Goal: Transaction & Acquisition: Download file/media

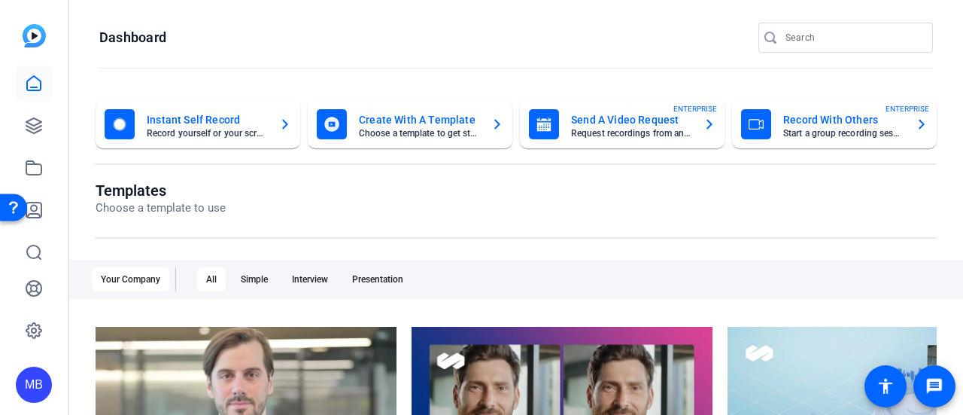
click at [179, 125] on mat-card-title "Instant Self Record" at bounding box center [207, 120] width 120 height 18
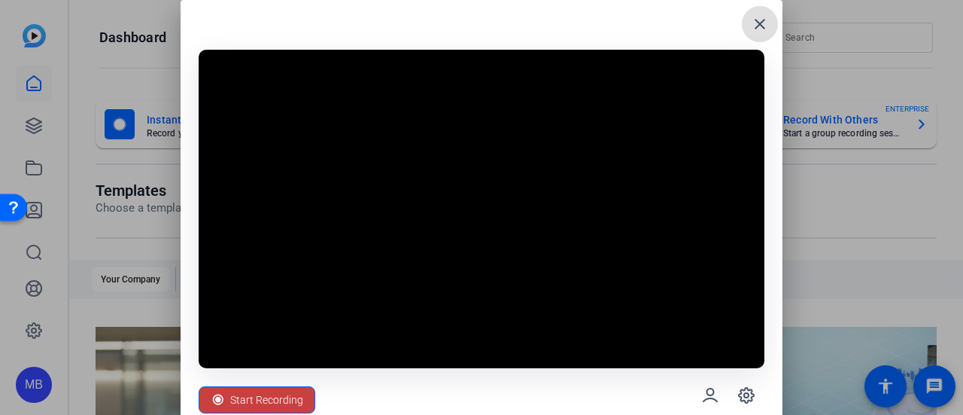
click at [268, 401] on span "Start Recording" at bounding box center [266, 399] width 73 height 29
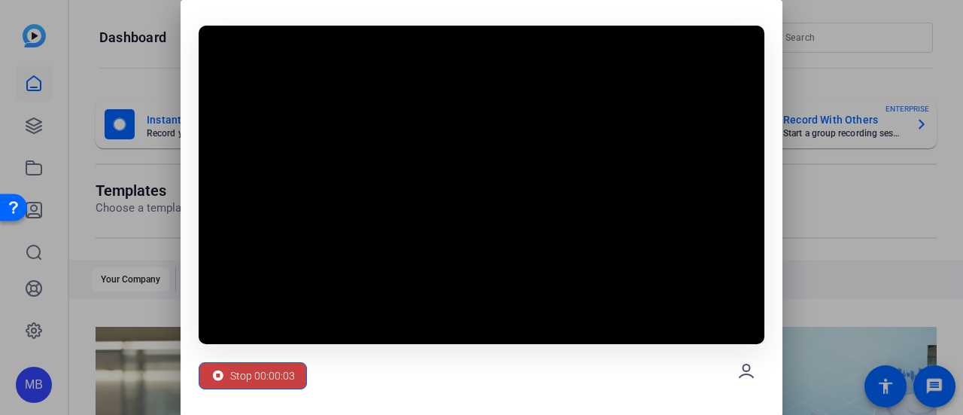
click at [227, 376] on div "Stop 00:00:03" at bounding box center [253, 375] width 84 height 29
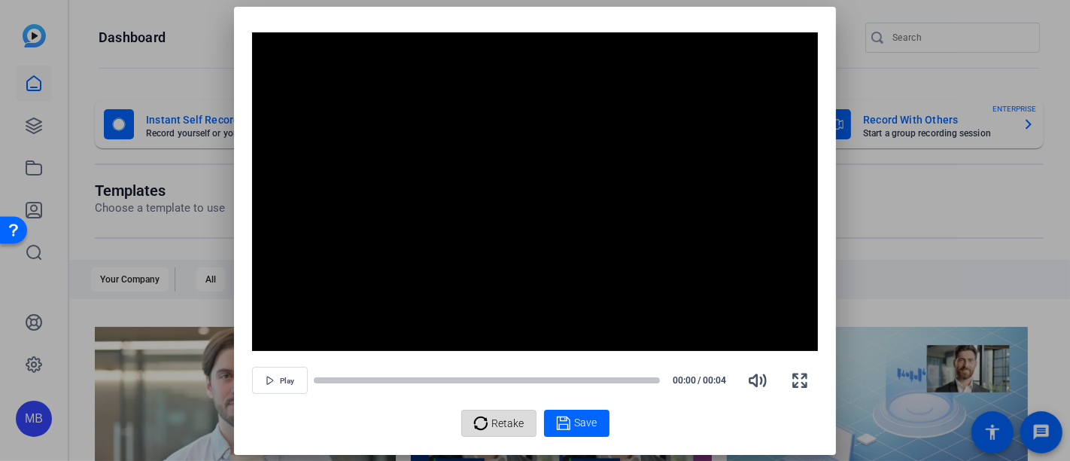
click at [507, 414] on span "Retake" at bounding box center [508, 423] width 32 height 29
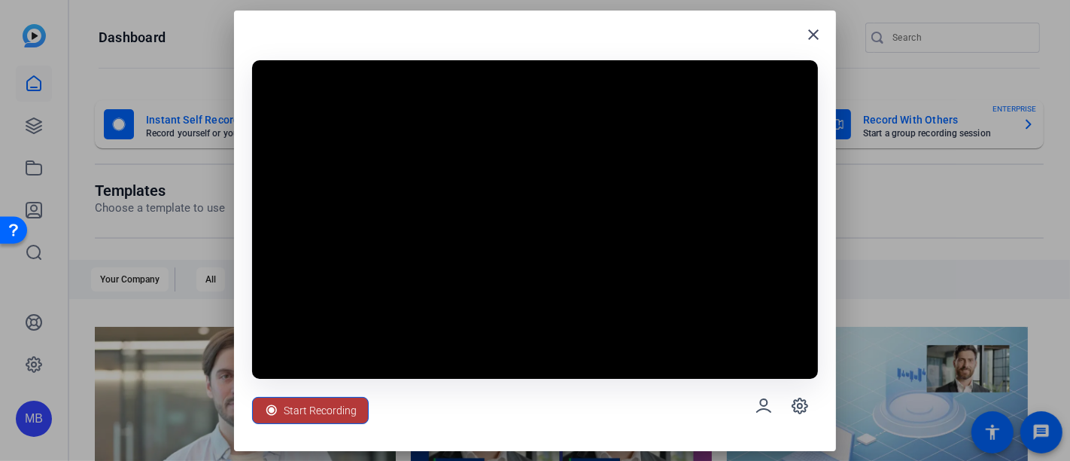
click at [325, 414] on span "Start Recording" at bounding box center [320, 410] width 73 height 29
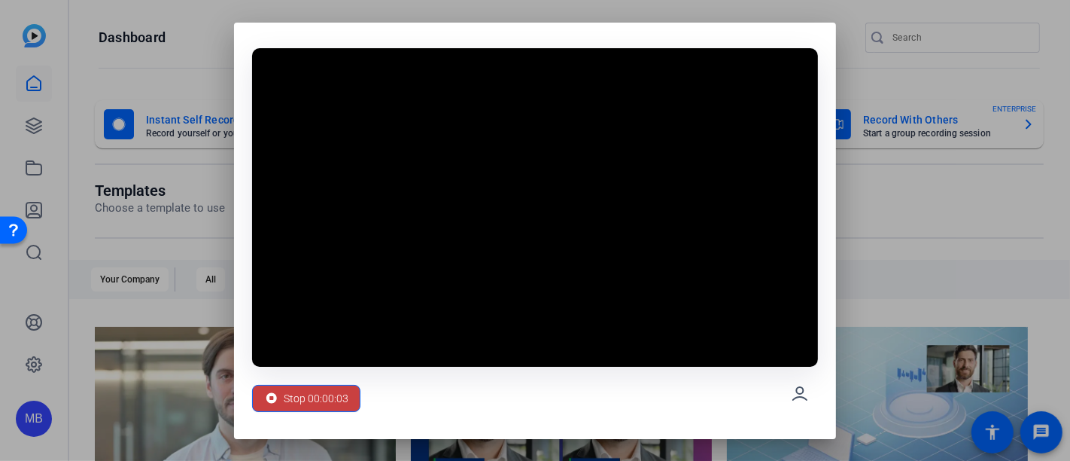
click at [318, 395] on span "Stop 00:00:03" at bounding box center [316, 398] width 65 height 29
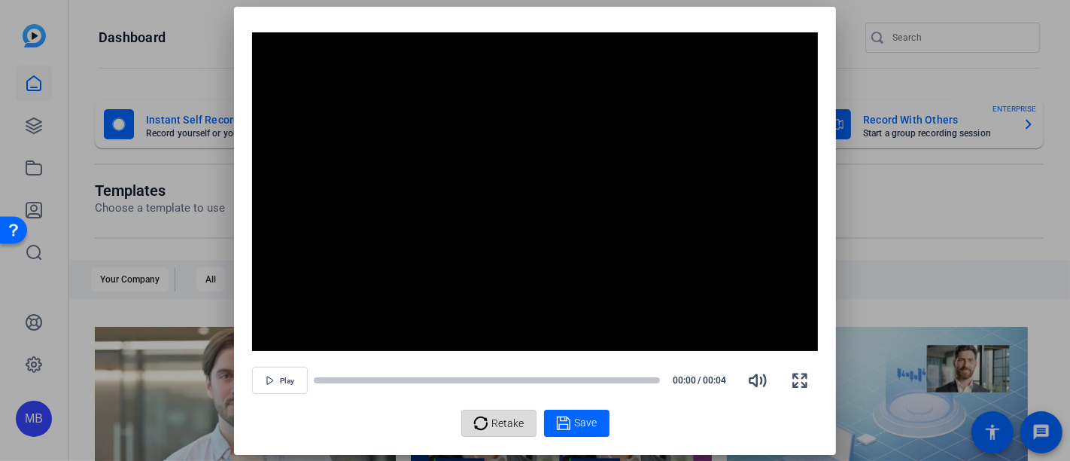
click at [504, 414] on span "Retake" at bounding box center [508, 423] width 32 height 29
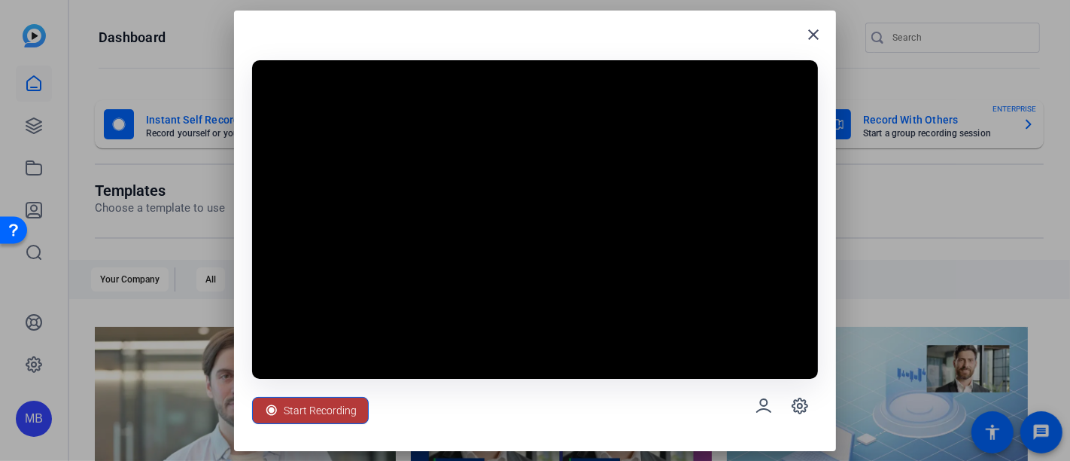
click at [339, 404] on span "Start Recording" at bounding box center [320, 410] width 73 height 29
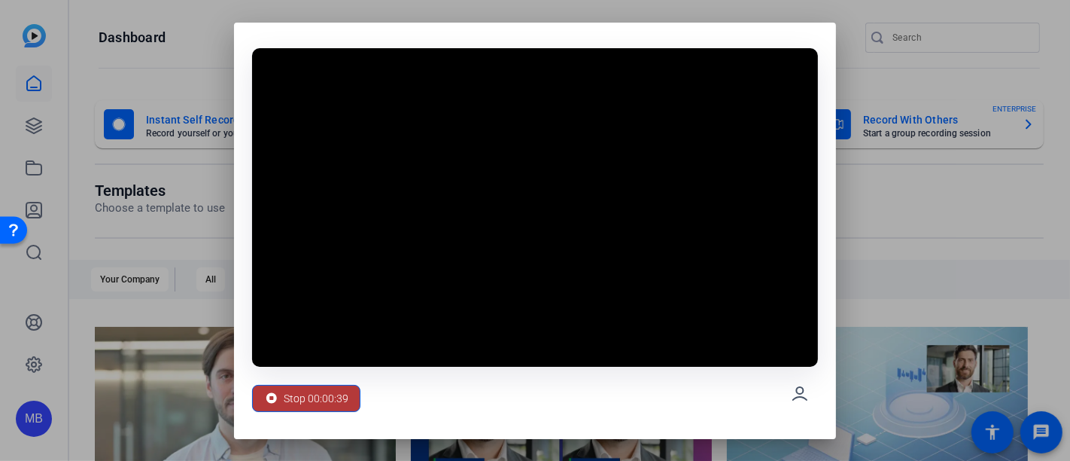
click at [336, 406] on span "Stop 00:00:39" at bounding box center [316, 398] width 65 height 29
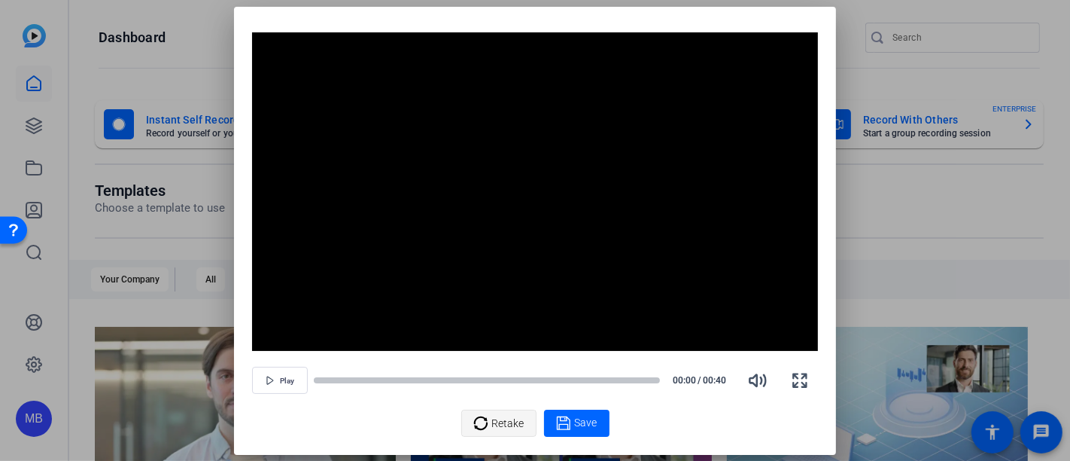
click at [504, 414] on span "Retake" at bounding box center [508, 423] width 32 height 29
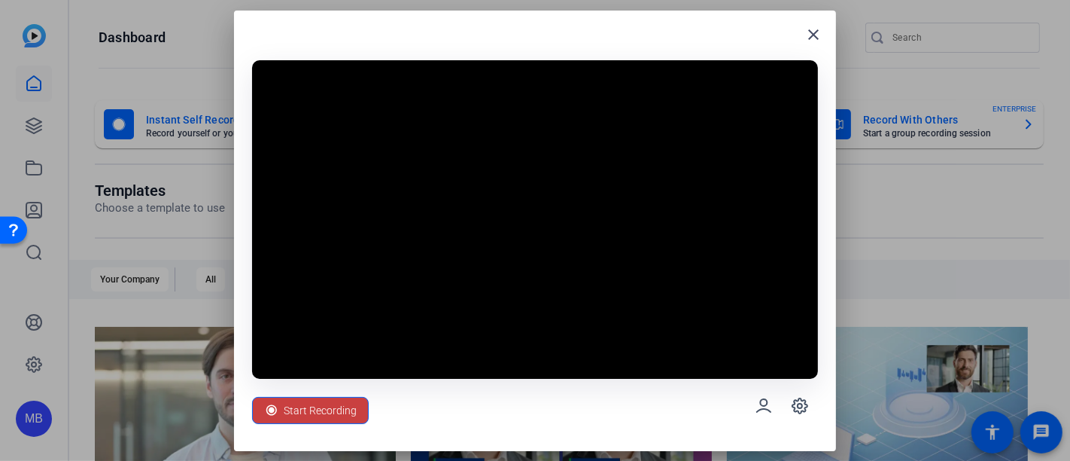
click at [330, 409] on span "Start Recording" at bounding box center [320, 410] width 73 height 29
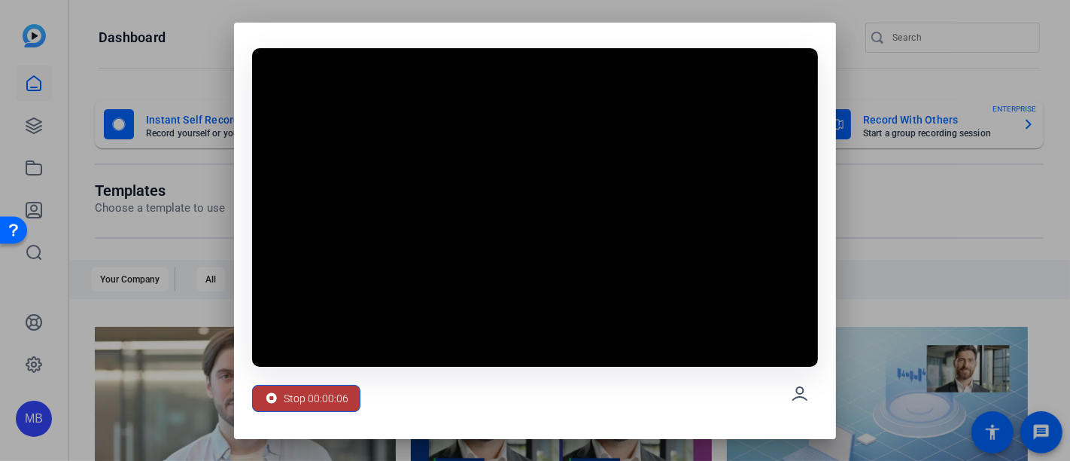
click at [317, 382] on span at bounding box center [306, 398] width 107 height 36
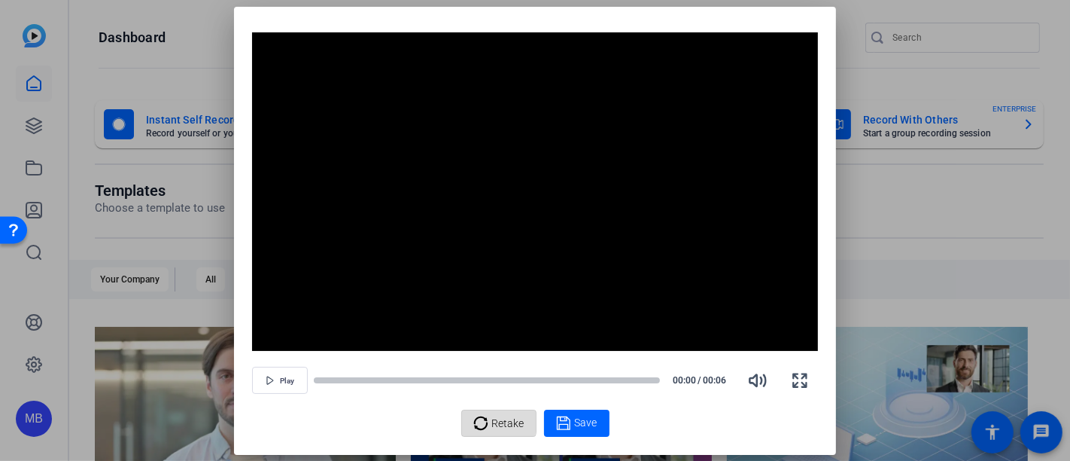
click at [491, 414] on div "Retake" at bounding box center [498, 423] width 51 height 29
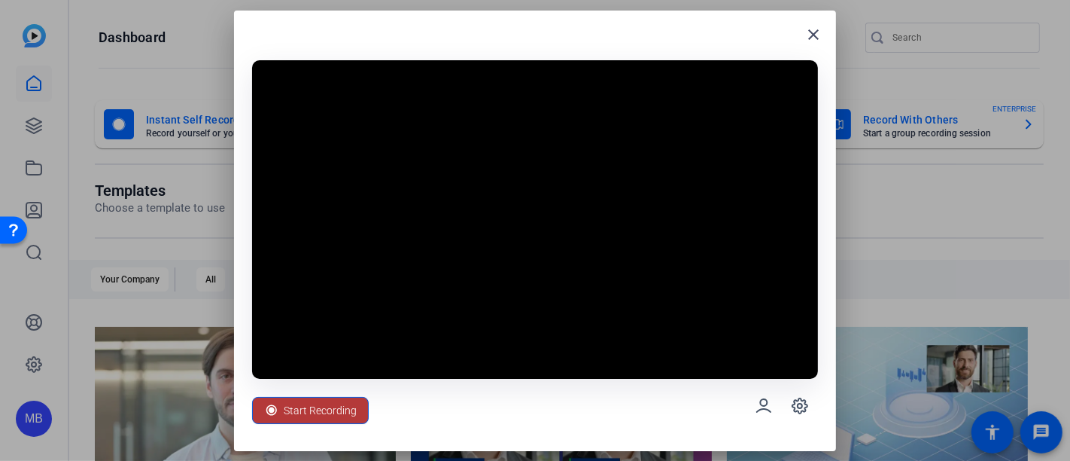
click at [321, 407] on span "Start Recording" at bounding box center [320, 410] width 73 height 29
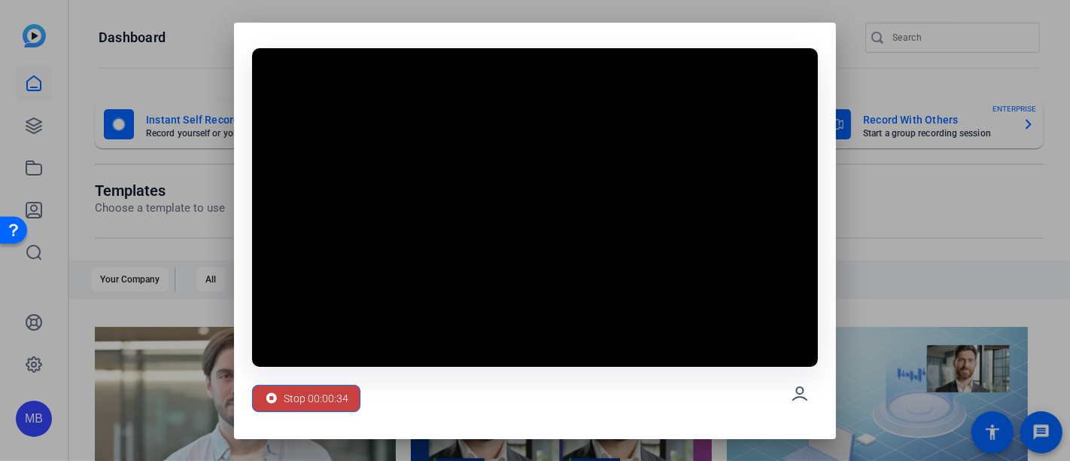
click at [326, 402] on span "Stop 00:00:34" at bounding box center [316, 398] width 65 height 29
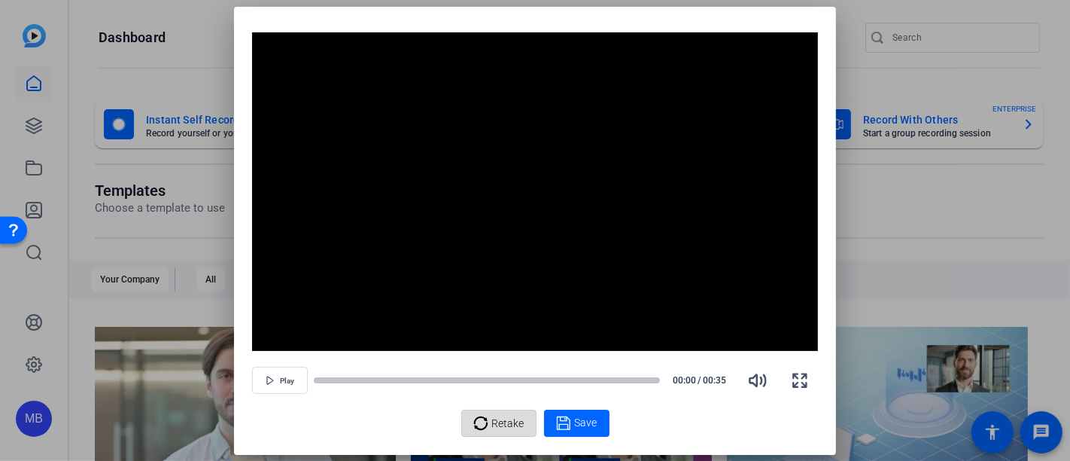
click at [497, 414] on span "Retake" at bounding box center [508, 423] width 32 height 29
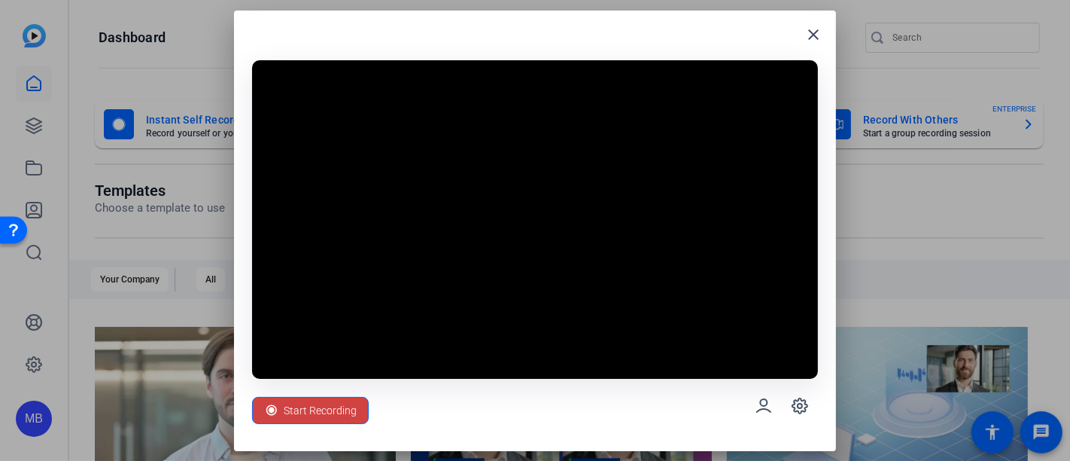
click at [314, 406] on span "Start Recording" at bounding box center [320, 410] width 73 height 29
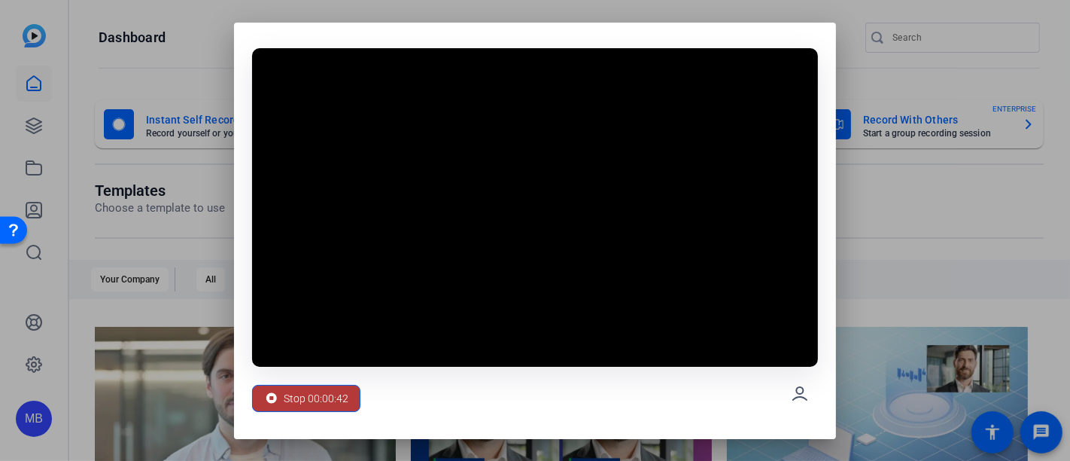
click at [322, 394] on span "Stop 00:00:42" at bounding box center [316, 398] width 65 height 29
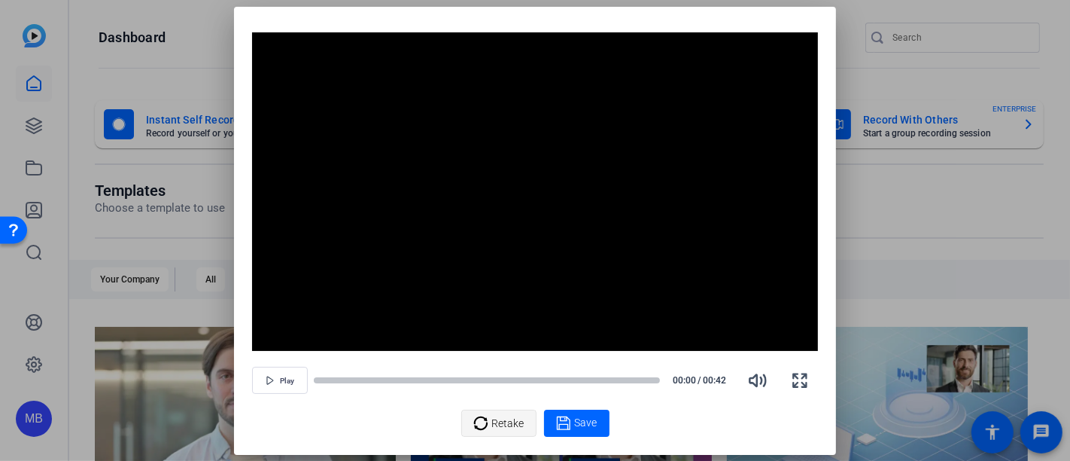
click at [501, 414] on span "Retake" at bounding box center [508, 423] width 32 height 29
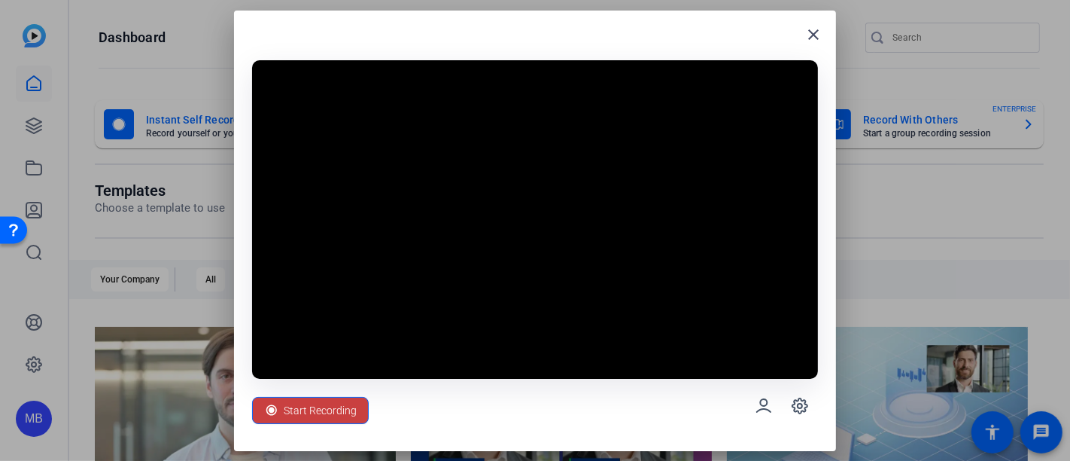
click at [314, 404] on span "Start Recording" at bounding box center [320, 410] width 73 height 29
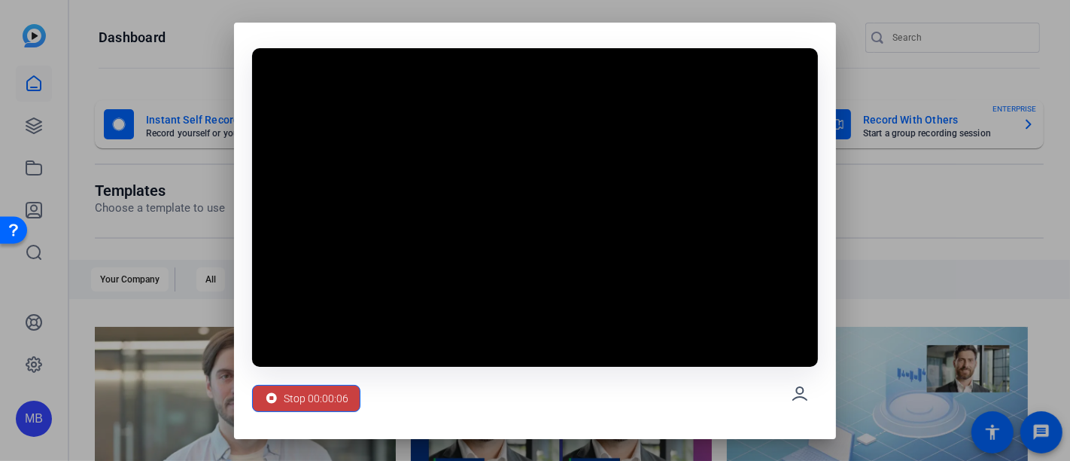
click at [316, 396] on span "Stop 00:00:06" at bounding box center [316, 398] width 65 height 29
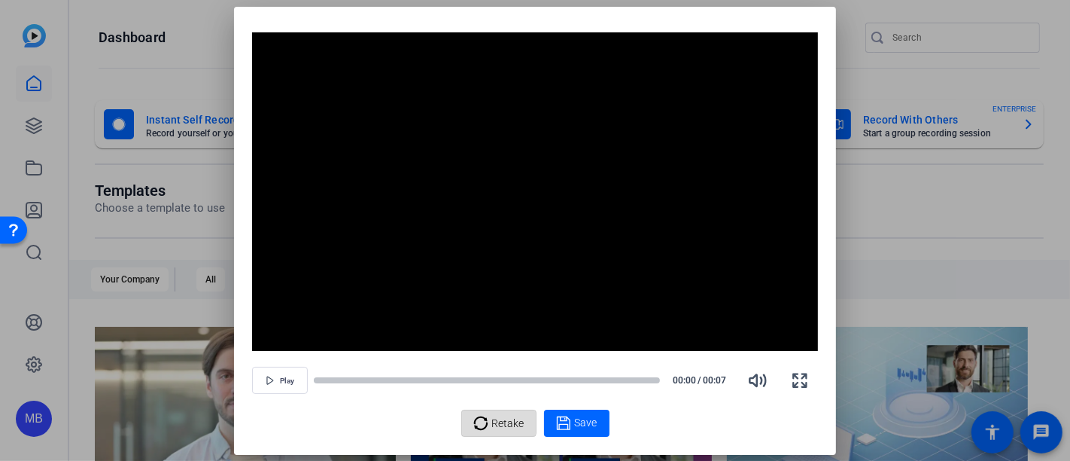
click at [497, 414] on span "Retake" at bounding box center [508, 423] width 32 height 29
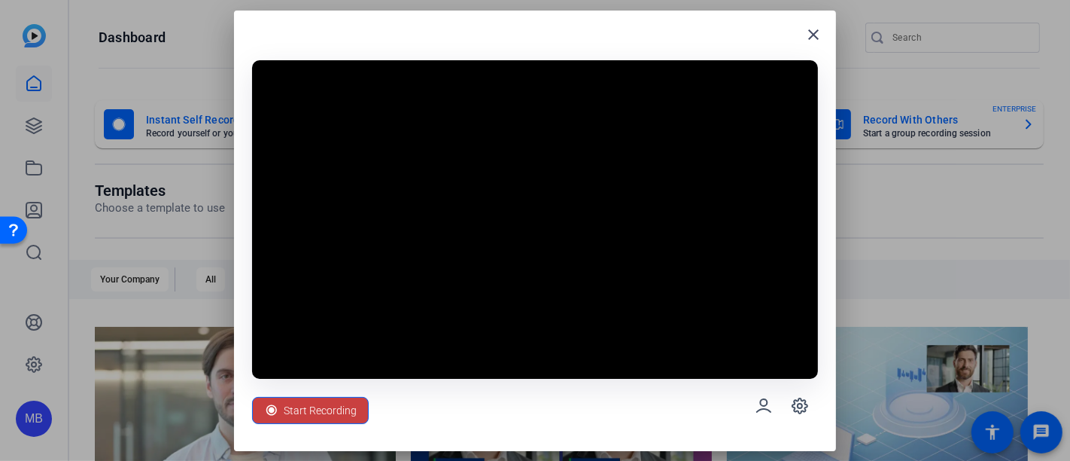
click at [324, 407] on span "Start Recording" at bounding box center [320, 410] width 73 height 29
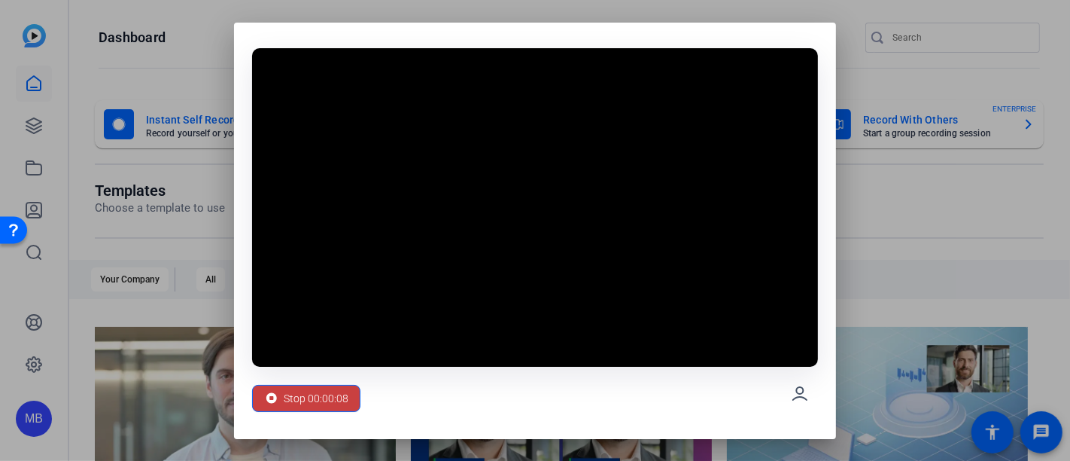
click at [315, 400] on span "Stop 00:00:08" at bounding box center [316, 398] width 65 height 29
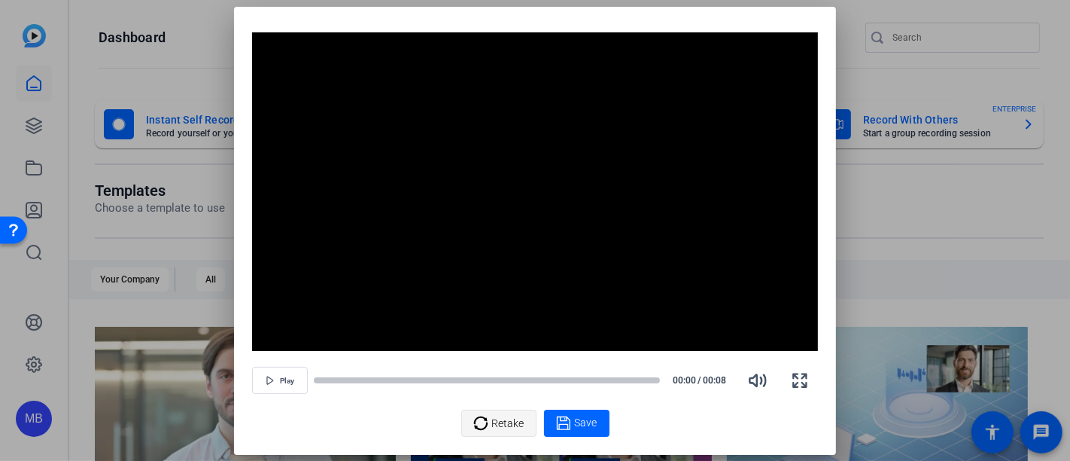
click at [495, 414] on span "Retake" at bounding box center [508, 423] width 32 height 29
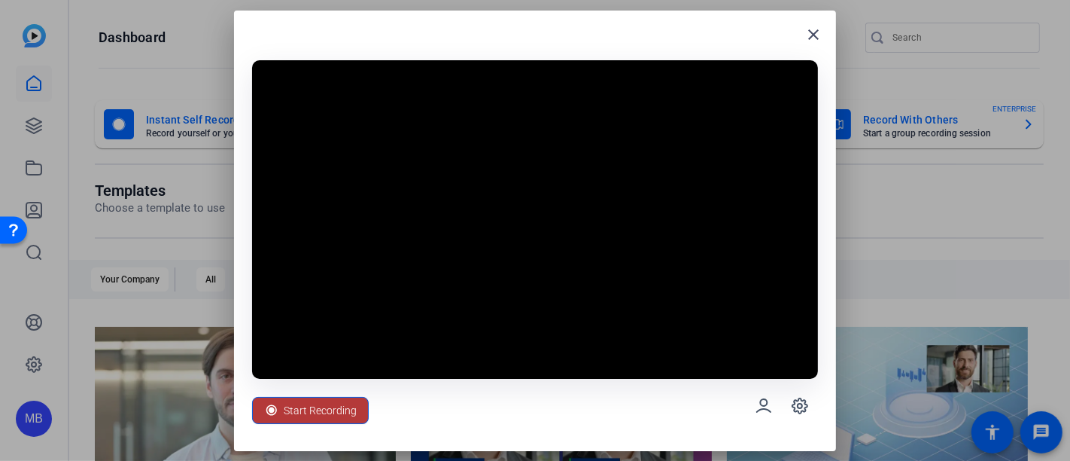
click at [348, 407] on span "Start Recording" at bounding box center [320, 410] width 73 height 29
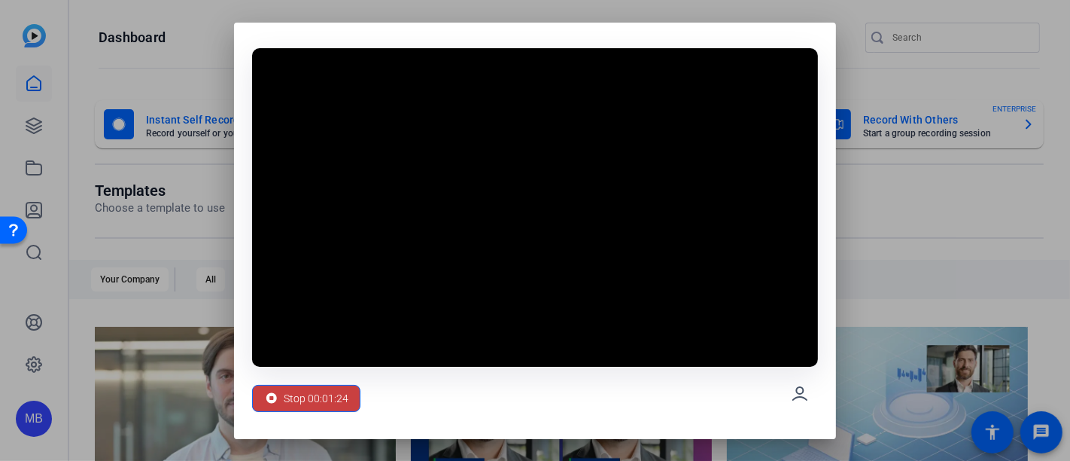
click at [317, 394] on span "Stop 00:01:24" at bounding box center [316, 398] width 65 height 29
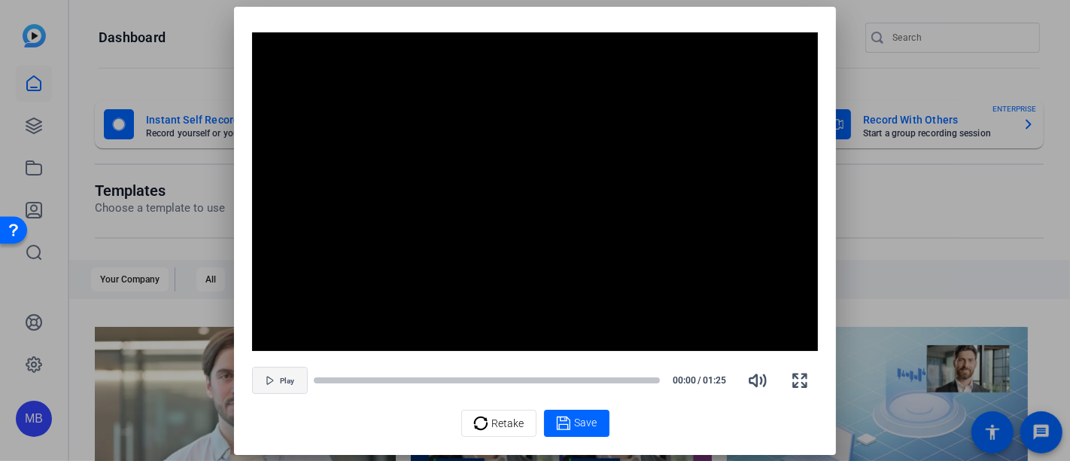
click at [271, 379] on icon "button" at bounding box center [270, 380] width 9 height 9
click at [799, 377] on icon "button" at bounding box center [800, 380] width 18 height 18
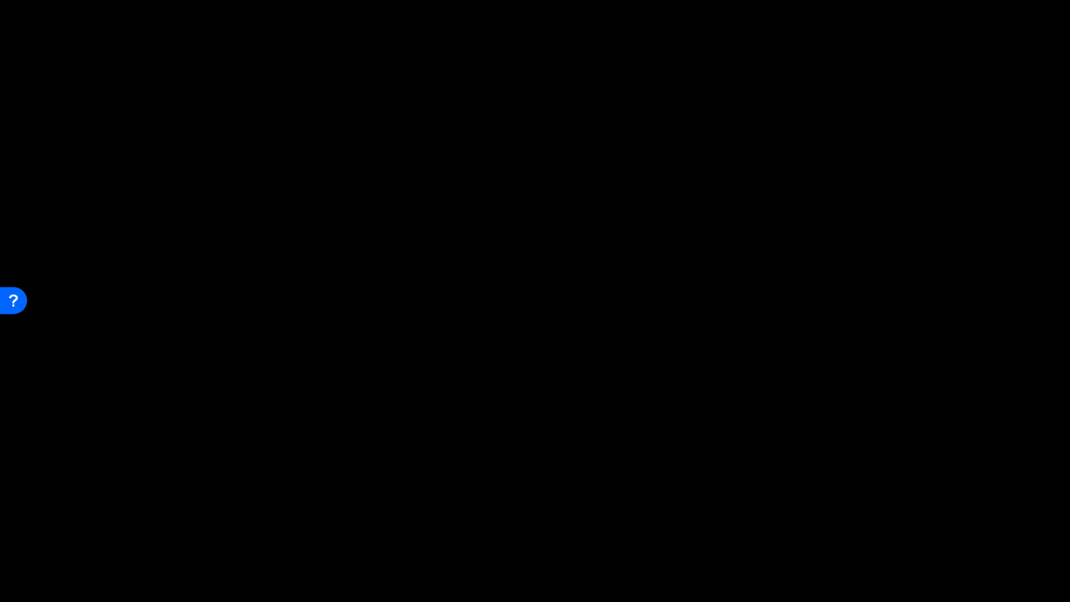
click at [516, 221] on video "Video Player" at bounding box center [535, 301] width 1070 height 602
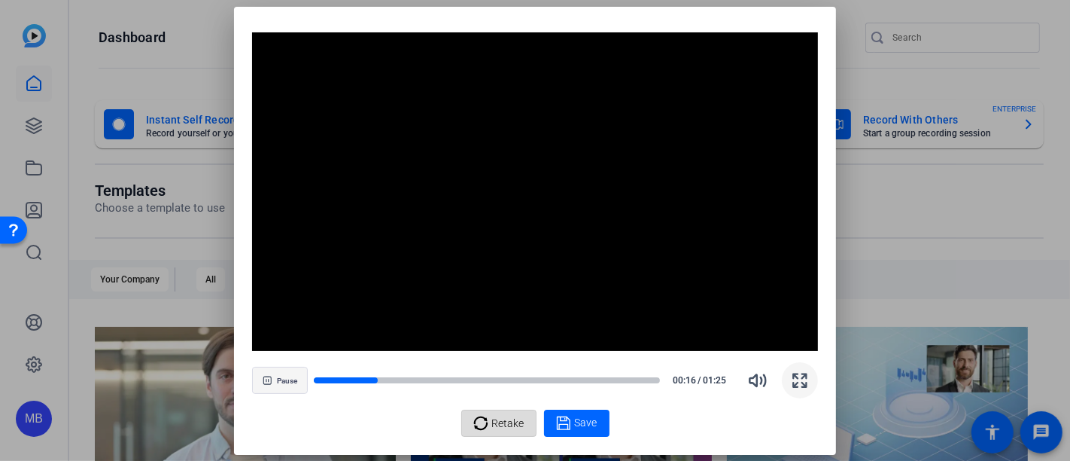
click at [518, 414] on span "Retake" at bounding box center [508, 423] width 32 height 29
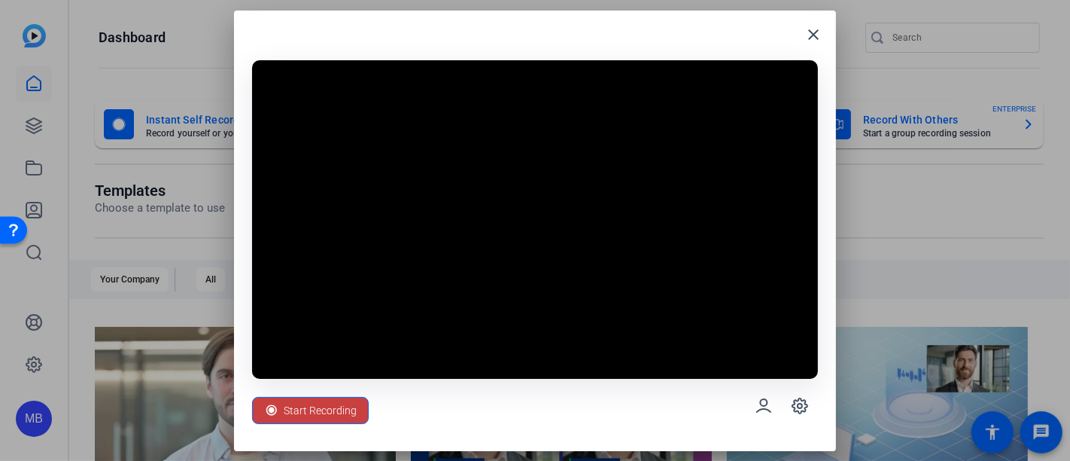
click at [321, 407] on span "Start Recording" at bounding box center [320, 410] width 73 height 29
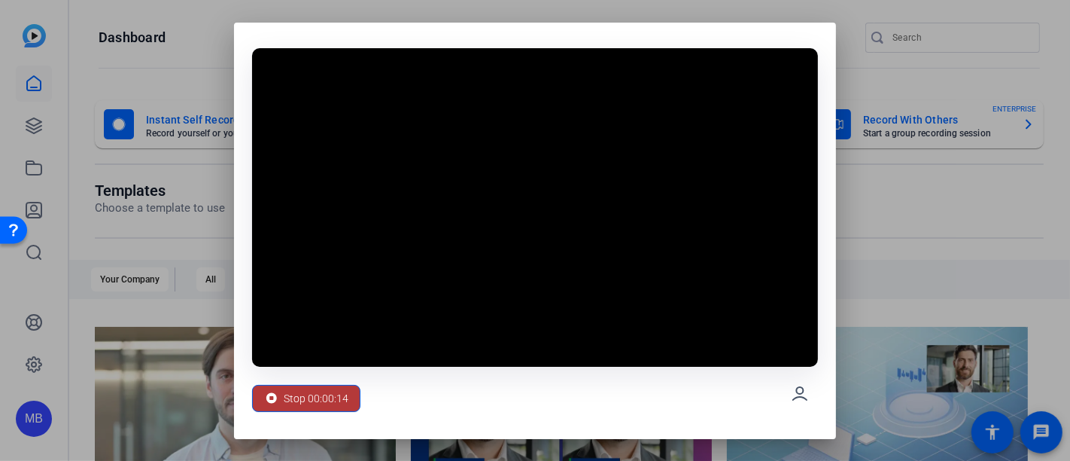
click at [315, 394] on span "Stop 00:00:14" at bounding box center [316, 398] width 65 height 29
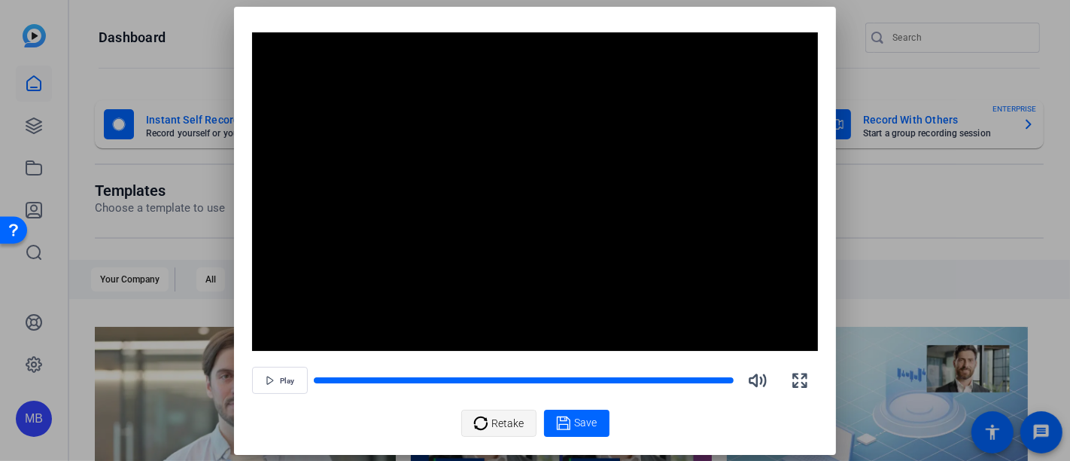
click at [514, 414] on span "Retake" at bounding box center [508, 423] width 32 height 29
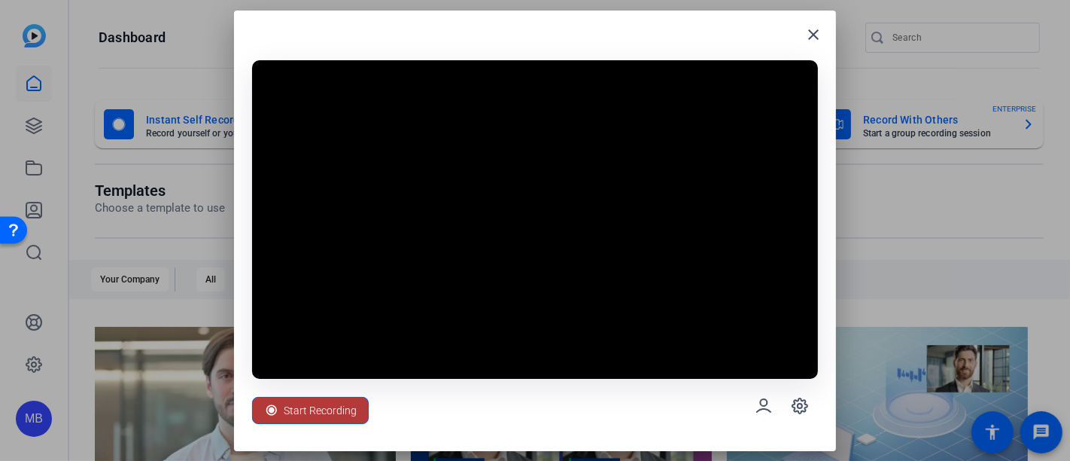
click at [314, 411] on span "Start Recording" at bounding box center [320, 410] width 73 height 29
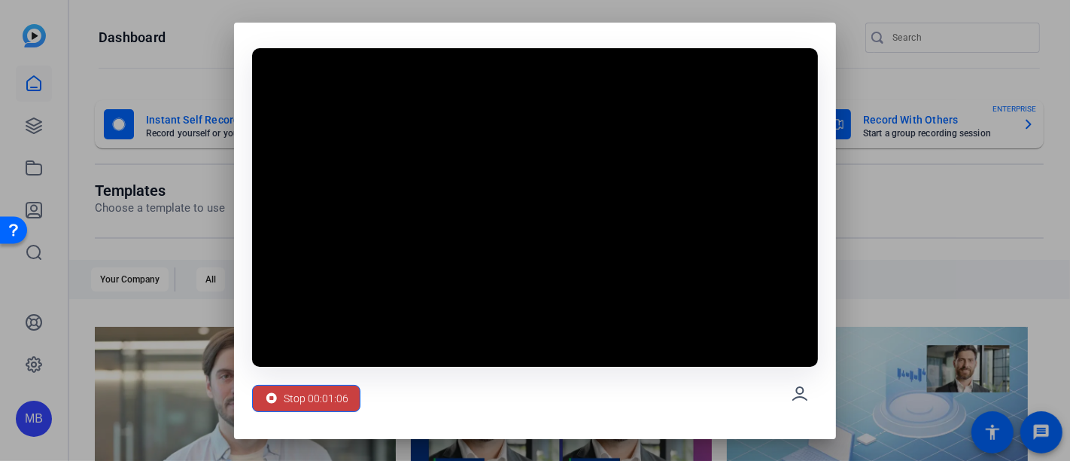
click at [304, 397] on span "Stop 00:01:06" at bounding box center [316, 398] width 65 height 29
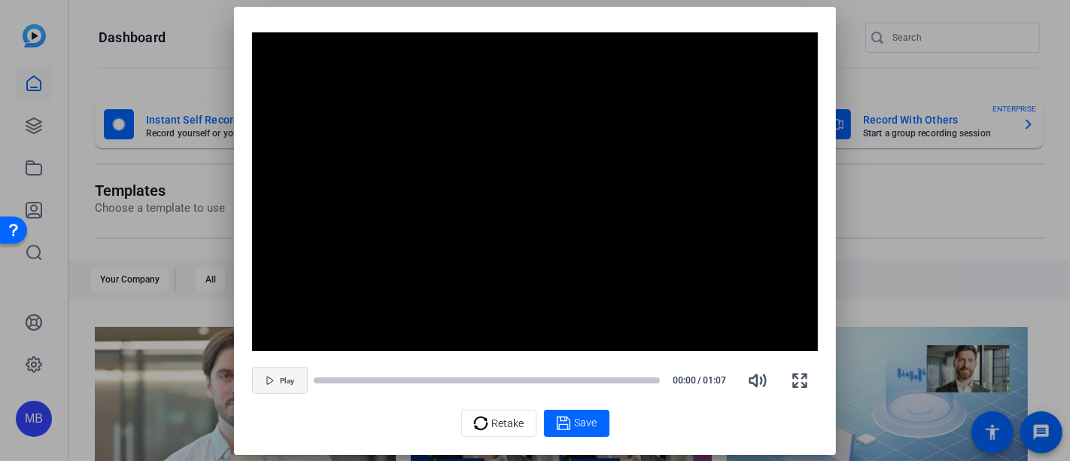
click at [288, 379] on span "Play" at bounding box center [288, 380] width 14 height 9
drag, startPoint x: 367, startPoint y: 381, endPoint x: 292, endPoint y: 381, distance: 75.3
click at [292, 381] on div "Pause 00:10 / 01:07" at bounding box center [535, 380] width 566 height 36
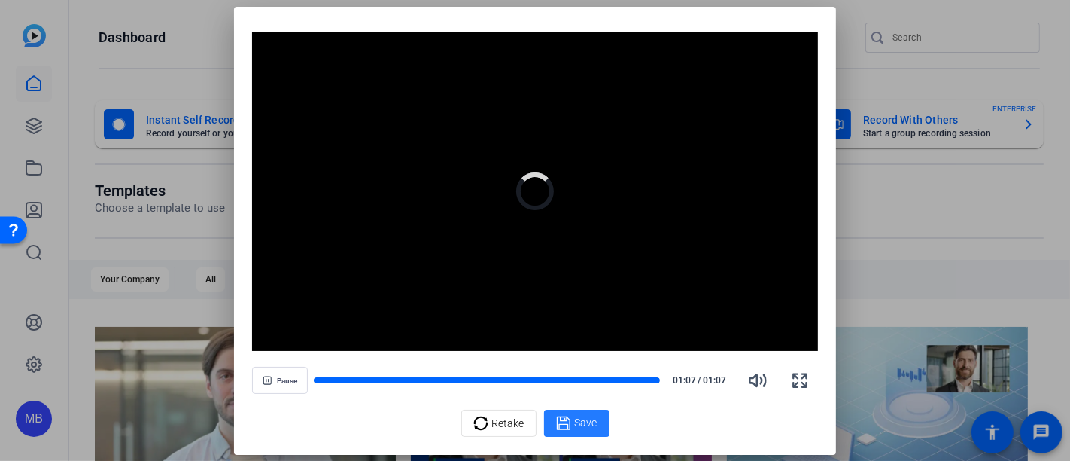
click at [593, 414] on span "Save" at bounding box center [586, 423] width 23 height 16
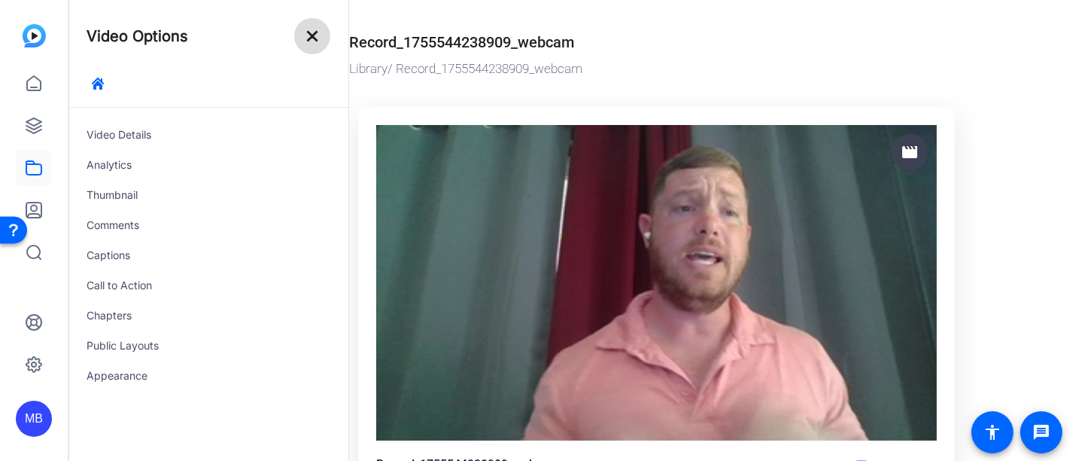
click at [315, 38] on mat-icon "close" at bounding box center [312, 36] width 18 height 18
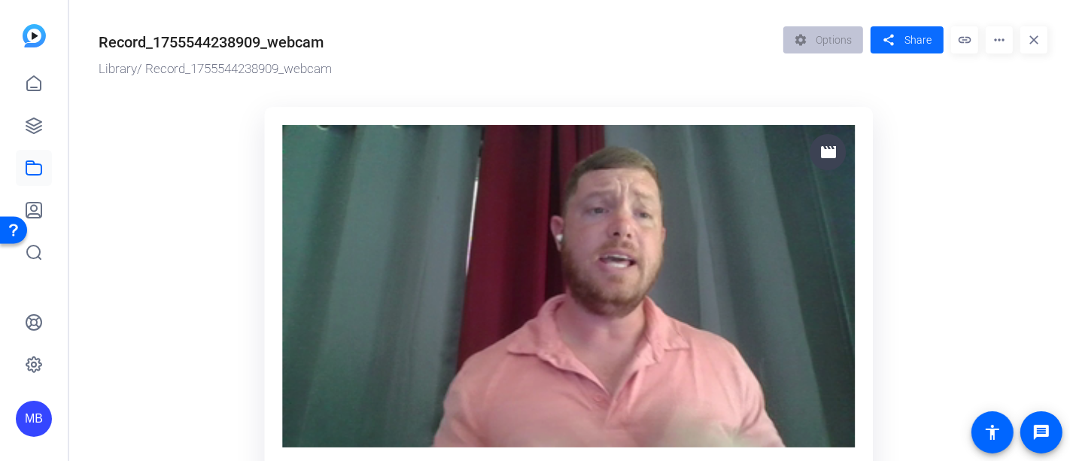
click at [885, 45] on mat-icon "share" at bounding box center [889, 40] width 19 height 20
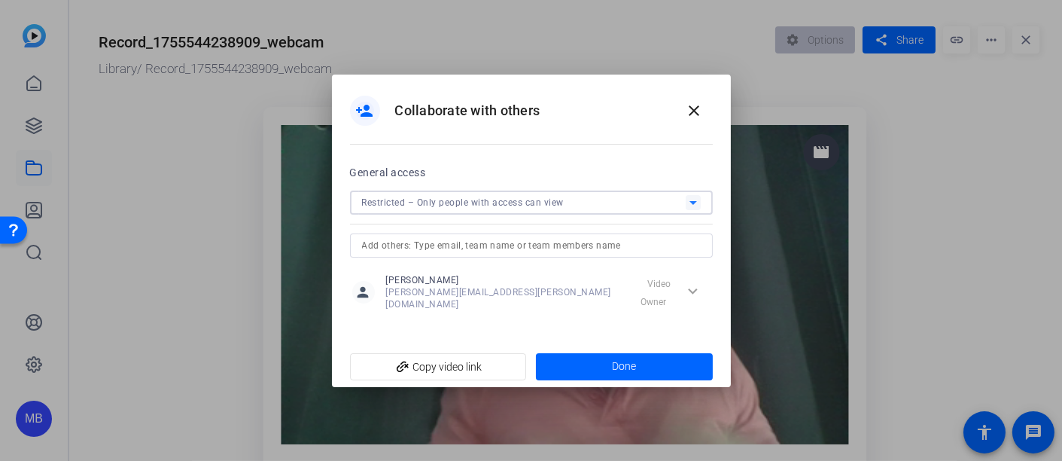
click at [555, 208] on span "Restricted – Only people with access can view" at bounding box center [463, 202] width 202 height 11
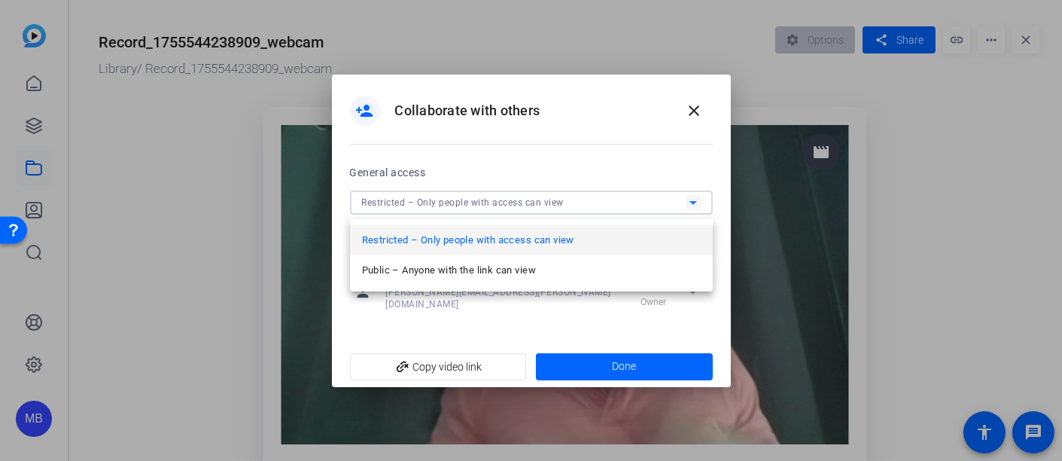
click at [590, 158] on div at bounding box center [531, 230] width 1062 height 461
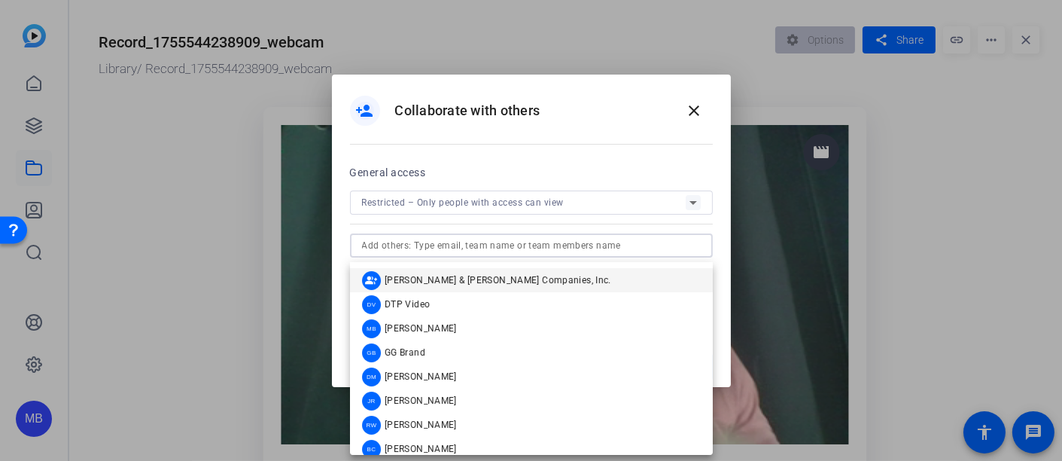
click at [552, 251] on input "text" at bounding box center [531, 245] width 339 height 18
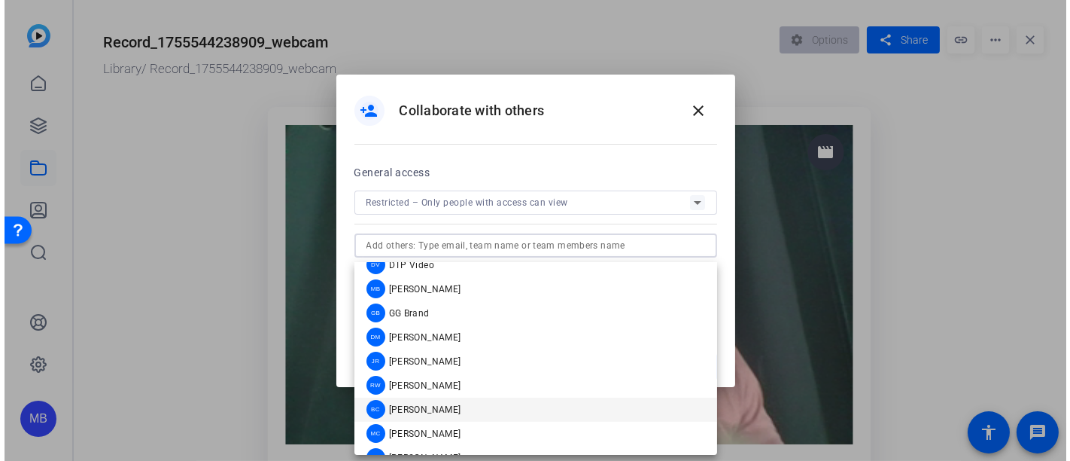
scroll to position [59, 0]
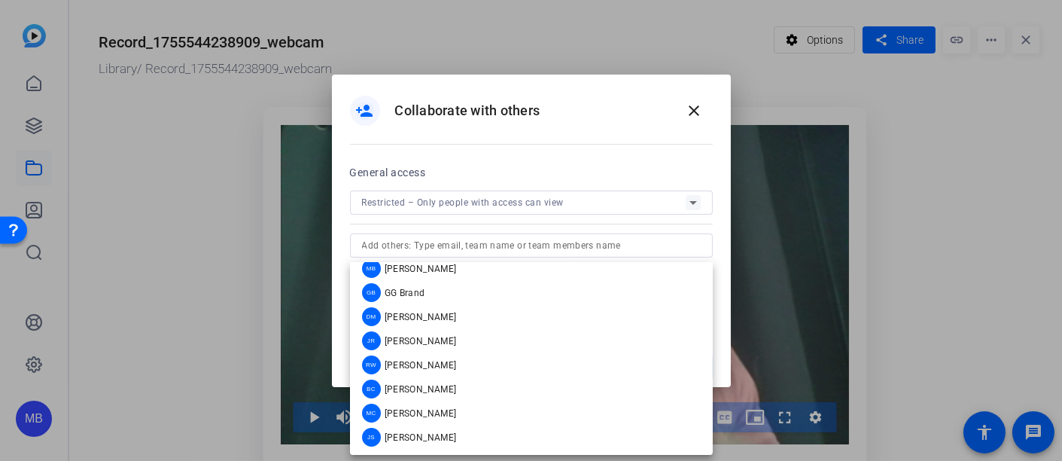
click at [586, 163] on div "person_add Collaborate with others close" at bounding box center [531, 119] width 399 height 88
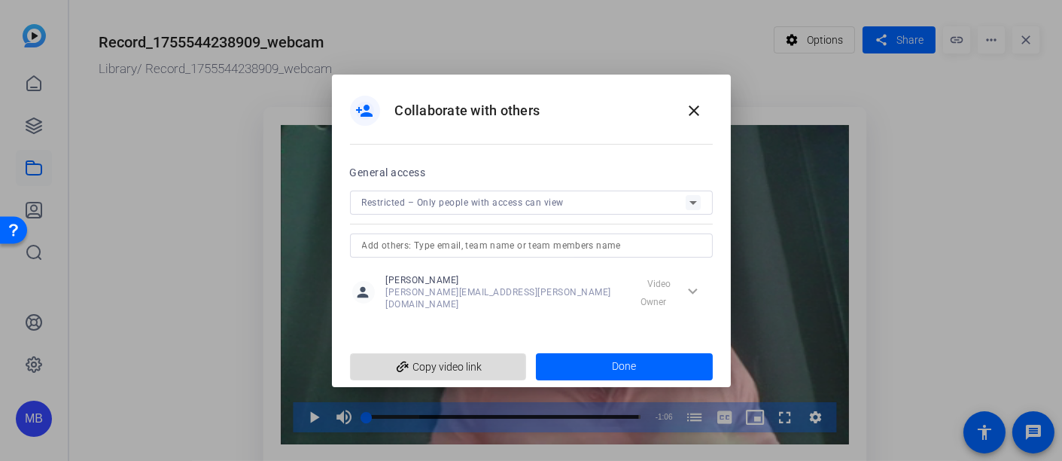
click at [432, 364] on span "add_link Copy video link" at bounding box center [438, 366] width 153 height 29
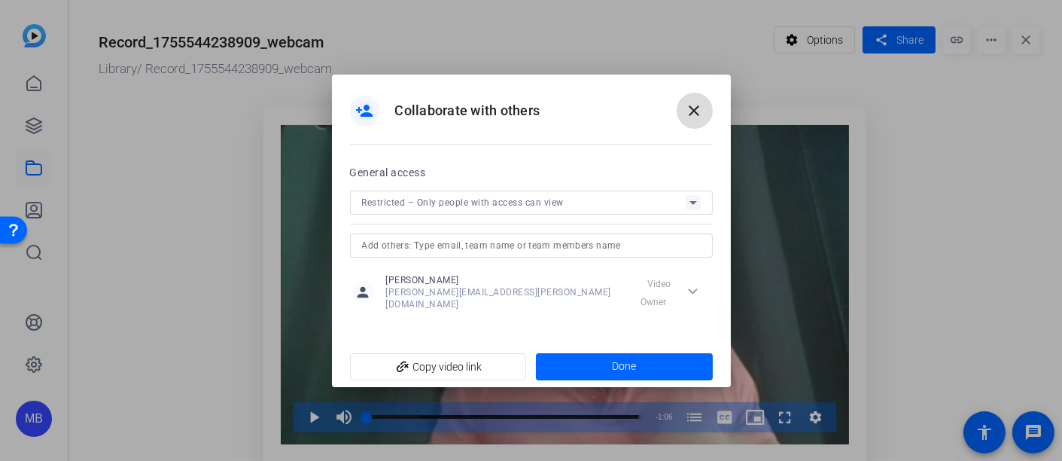
click at [695, 105] on span at bounding box center [695, 111] width 36 height 36
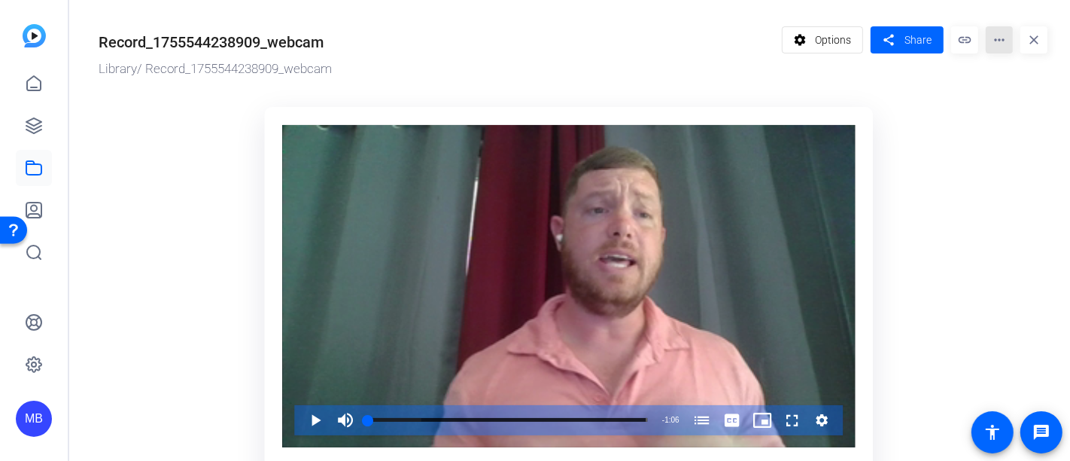
click at [963, 38] on mat-icon "more_horiz" at bounding box center [999, 39] width 27 height 27
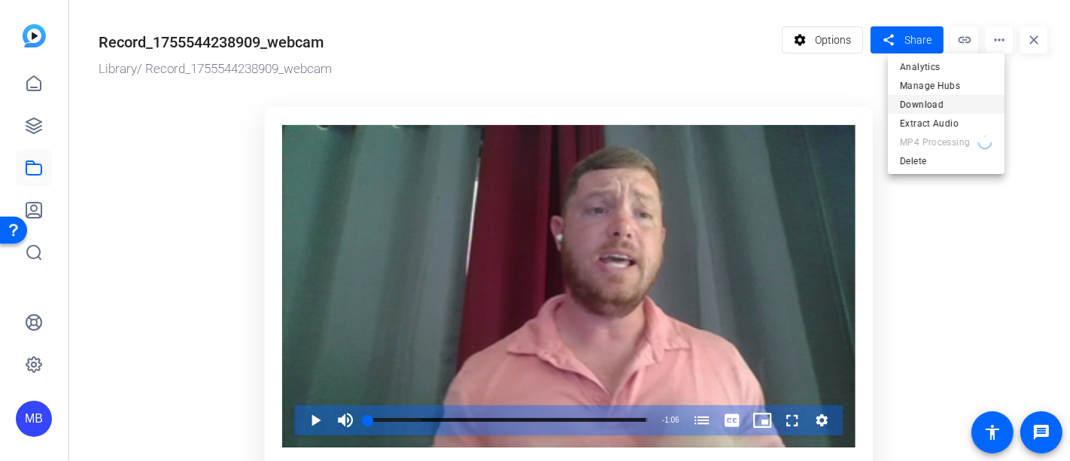
click at [937, 102] on span "Download" at bounding box center [946, 104] width 93 height 18
